Goal: Entertainment & Leisure: Consume media (video, audio)

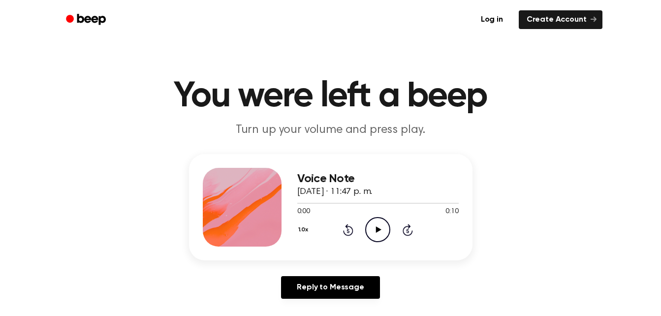
click at [375, 231] on icon "Play Audio" at bounding box center [377, 229] width 25 height 25
click at [372, 224] on icon "Play Audio" at bounding box center [377, 229] width 25 height 25
click at [374, 225] on icon "Play Audio" at bounding box center [377, 229] width 25 height 25
click at [373, 230] on icon "Play Audio" at bounding box center [377, 229] width 25 height 25
click at [378, 235] on icon "Play Audio" at bounding box center [377, 229] width 25 height 25
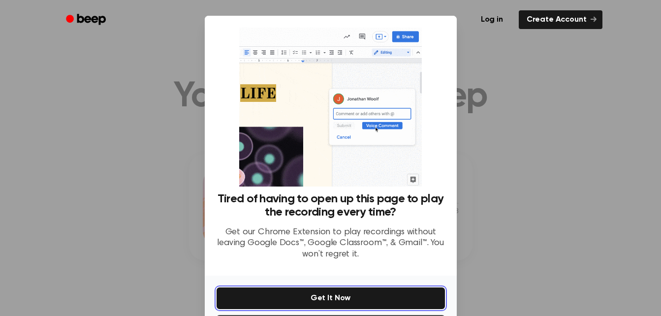
click at [342, 302] on button "Get It Now" at bounding box center [330, 298] width 228 height 22
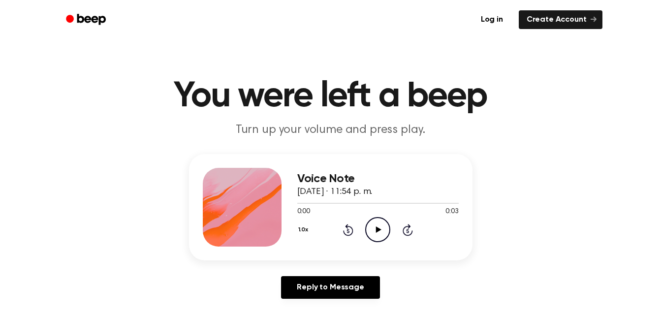
click at [378, 234] on icon "Play Audio" at bounding box center [377, 229] width 25 height 25
click at [379, 232] on icon "Play Audio" at bounding box center [377, 229] width 25 height 25
click at [381, 230] on icon at bounding box center [378, 229] width 5 height 6
click at [376, 236] on icon "Play Audio" at bounding box center [377, 229] width 25 height 25
click at [379, 232] on icon "Play Audio" at bounding box center [377, 229] width 25 height 25
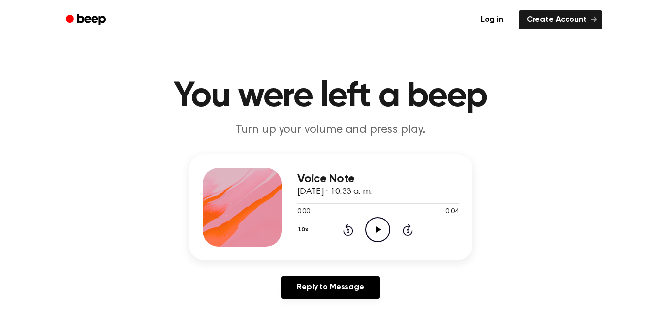
click at [378, 226] on icon "Play Audio" at bounding box center [377, 229] width 25 height 25
click at [381, 229] on icon at bounding box center [378, 229] width 5 height 6
click at [374, 229] on icon "Play Audio" at bounding box center [377, 229] width 25 height 25
click at [373, 235] on icon "Play Audio" at bounding box center [377, 229] width 25 height 25
click at [369, 227] on icon "Play Audio" at bounding box center [377, 229] width 25 height 25
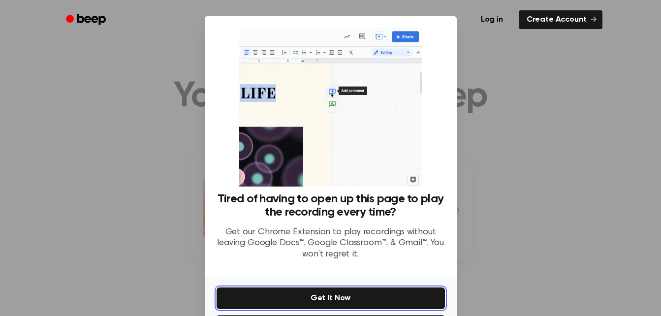
click at [338, 291] on button "Get It Now" at bounding box center [330, 298] width 228 height 22
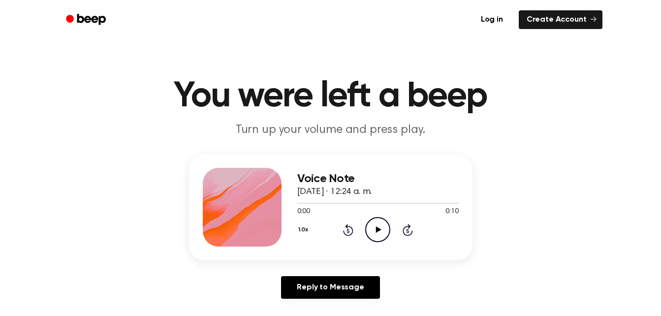
click at [377, 227] on icon at bounding box center [378, 229] width 5 height 6
click at [372, 233] on icon "Play Audio" at bounding box center [377, 229] width 25 height 25
click at [385, 238] on icon "Play Audio" at bounding box center [377, 229] width 25 height 25
click at [378, 225] on icon "Play Audio" at bounding box center [377, 229] width 25 height 25
click at [380, 227] on icon "Play Audio" at bounding box center [377, 229] width 25 height 25
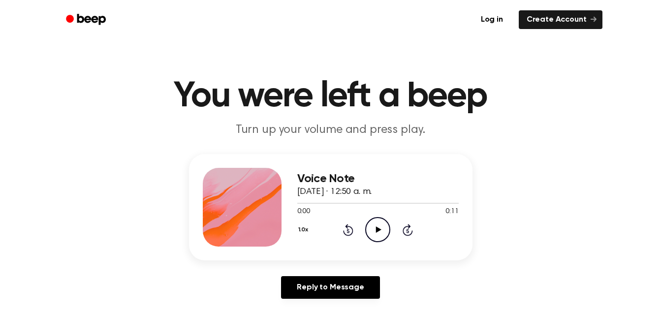
click at [370, 219] on icon "Play Audio" at bounding box center [377, 229] width 25 height 25
click at [377, 227] on icon "Play Audio" at bounding box center [377, 229] width 25 height 25
click at [375, 231] on icon "Play Audio" at bounding box center [377, 229] width 25 height 25
click at [379, 231] on icon "Play Audio" at bounding box center [377, 229] width 25 height 25
click at [375, 228] on icon "Play Audio" at bounding box center [377, 229] width 25 height 25
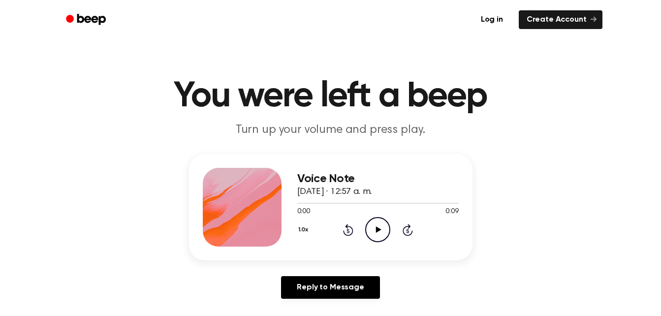
click at [371, 232] on icon "Play Audio" at bounding box center [377, 229] width 25 height 25
click at [372, 233] on icon "Play Audio" at bounding box center [377, 229] width 25 height 25
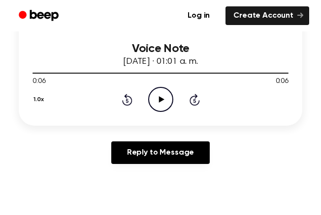
scroll to position [241, 0]
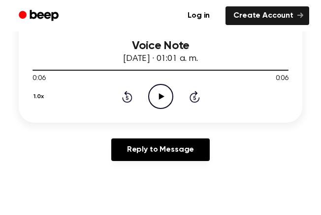
click at [157, 96] on icon "Play Audio" at bounding box center [160, 96] width 25 height 25
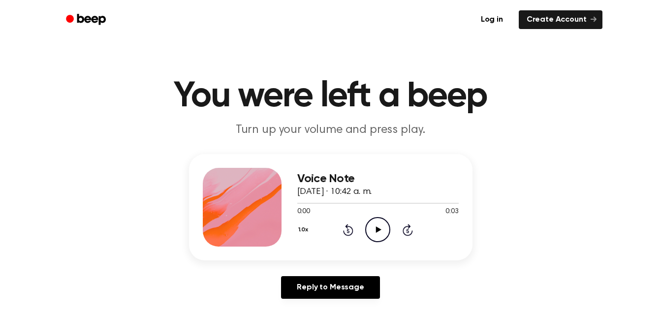
click at [380, 238] on icon "Play Audio" at bounding box center [377, 229] width 25 height 25
click at [372, 227] on icon "Play Audio" at bounding box center [377, 229] width 25 height 25
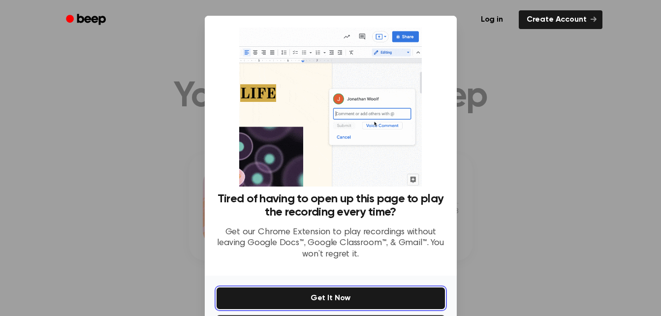
click at [358, 301] on button "Get It Now" at bounding box center [330, 298] width 228 height 22
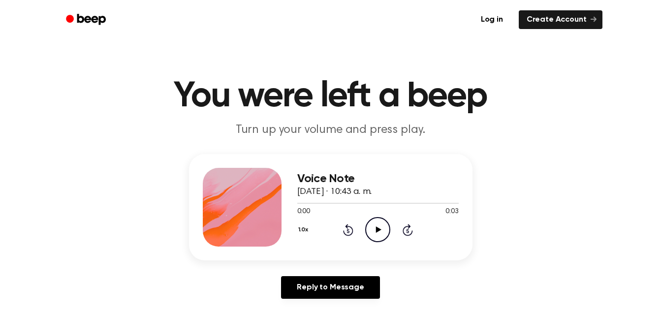
click at [379, 231] on icon "Play Audio" at bounding box center [377, 229] width 25 height 25
click at [373, 230] on icon "Play Audio" at bounding box center [377, 229] width 25 height 25
click at [369, 225] on icon "Play Audio" at bounding box center [377, 229] width 25 height 25
click at [384, 231] on icon "Play Audio" at bounding box center [377, 229] width 25 height 25
click at [379, 237] on icon "Play Audio" at bounding box center [377, 229] width 25 height 25
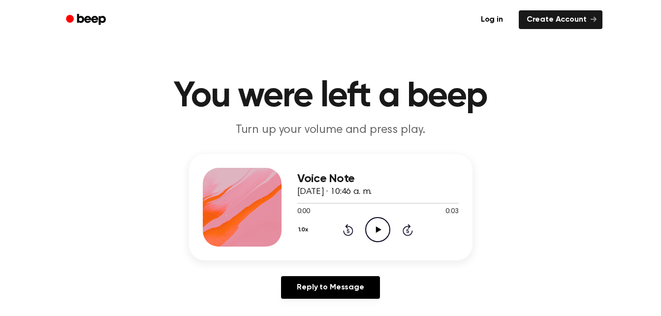
click at [375, 228] on icon "Play Audio" at bounding box center [377, 229] width 25 height 25
click at [366, 223] on icon "Play Audio" at bounding box center [377, 229] width 25 height 25
